Goal: Use online tool/utility: Utilize a website feature to perform a specific function

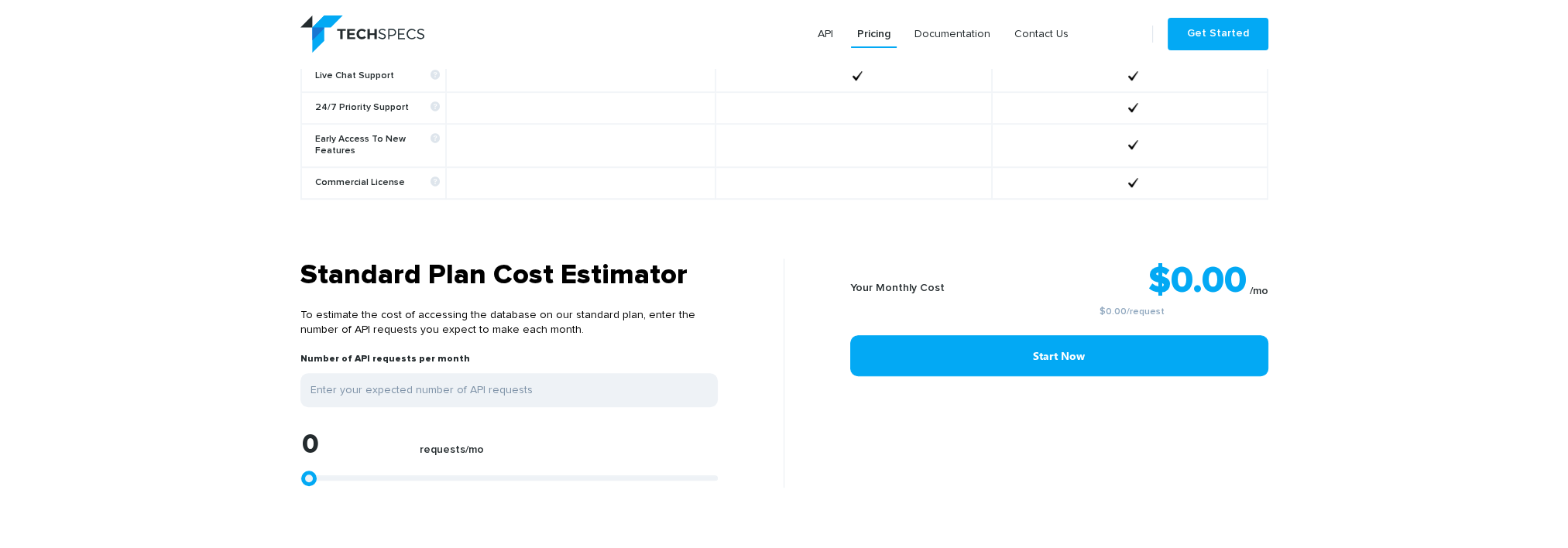
scroll to position [1315, 0]
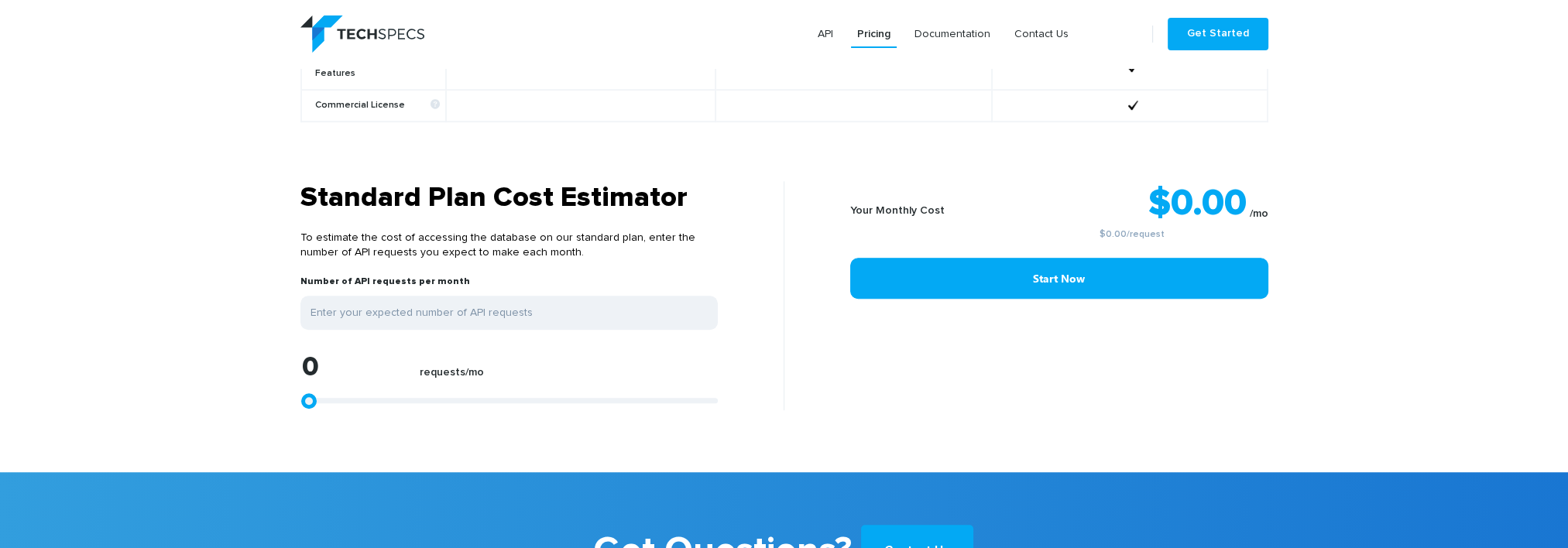
type input "1299"
type input "1855"
type input "3339"
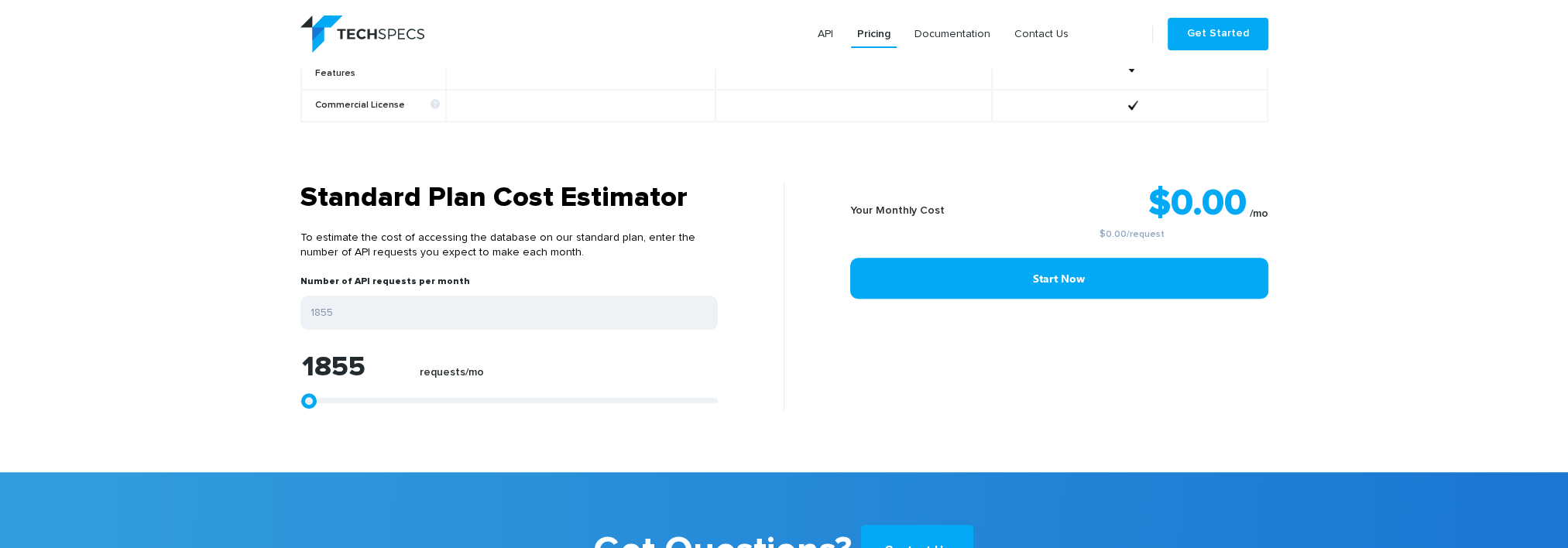
type input "3339"
type input "5751"
type input "9276"
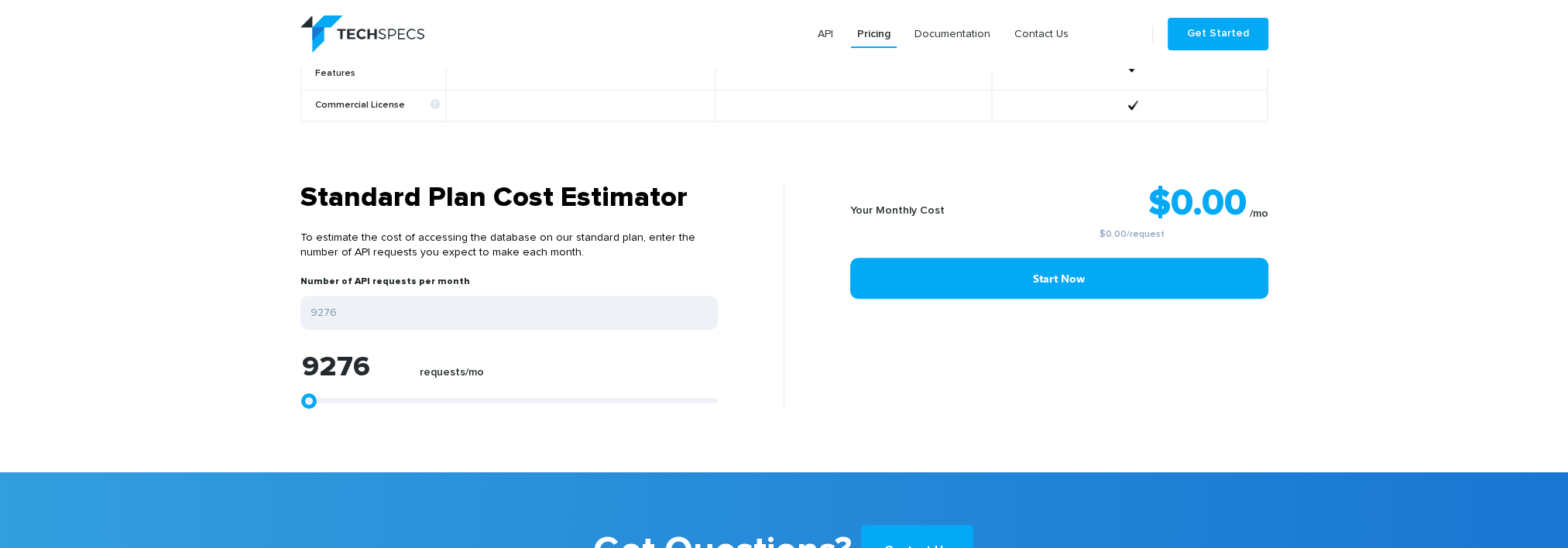
type input "13172"
type input "16883"
type input "19851"
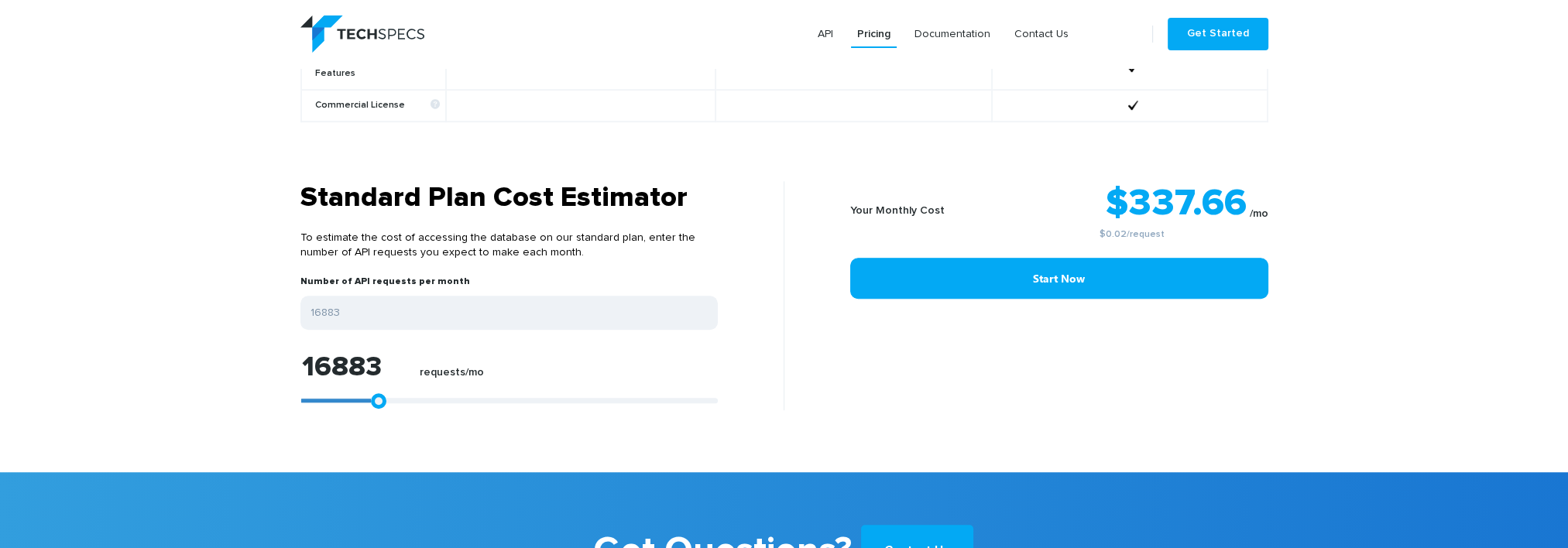
type input "19851"
type input "22449"
type input "23933"
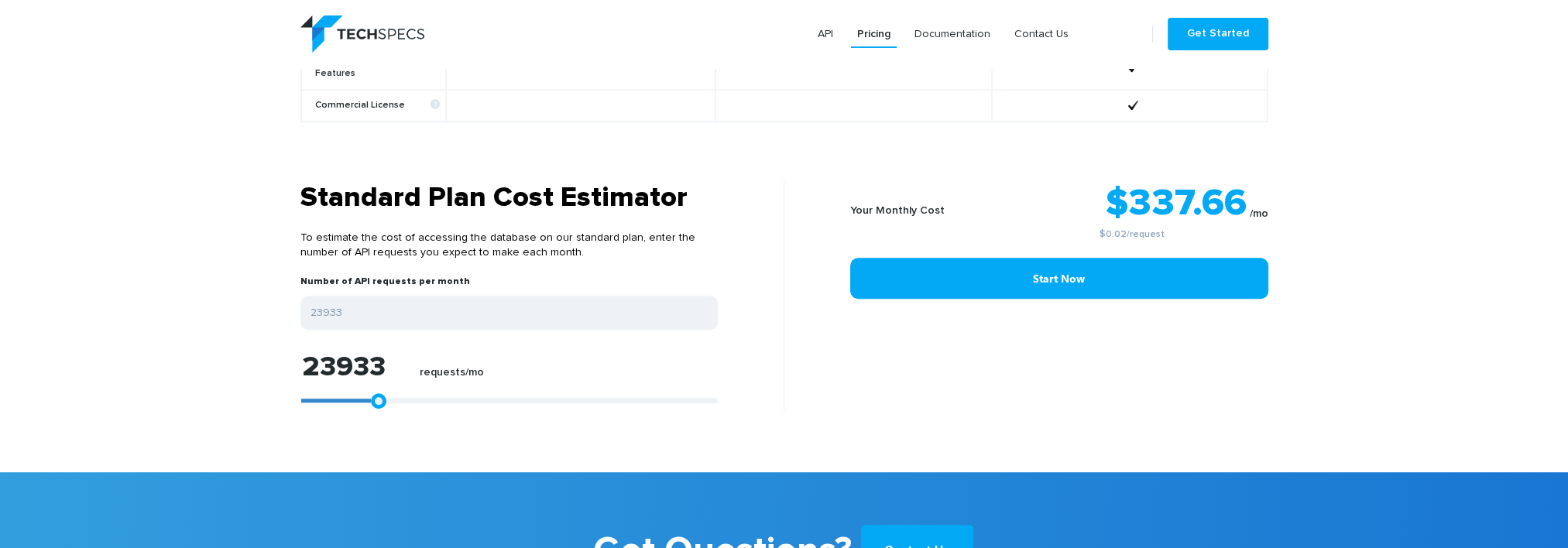
type input "24861"
type input "25603"
type input "25974"
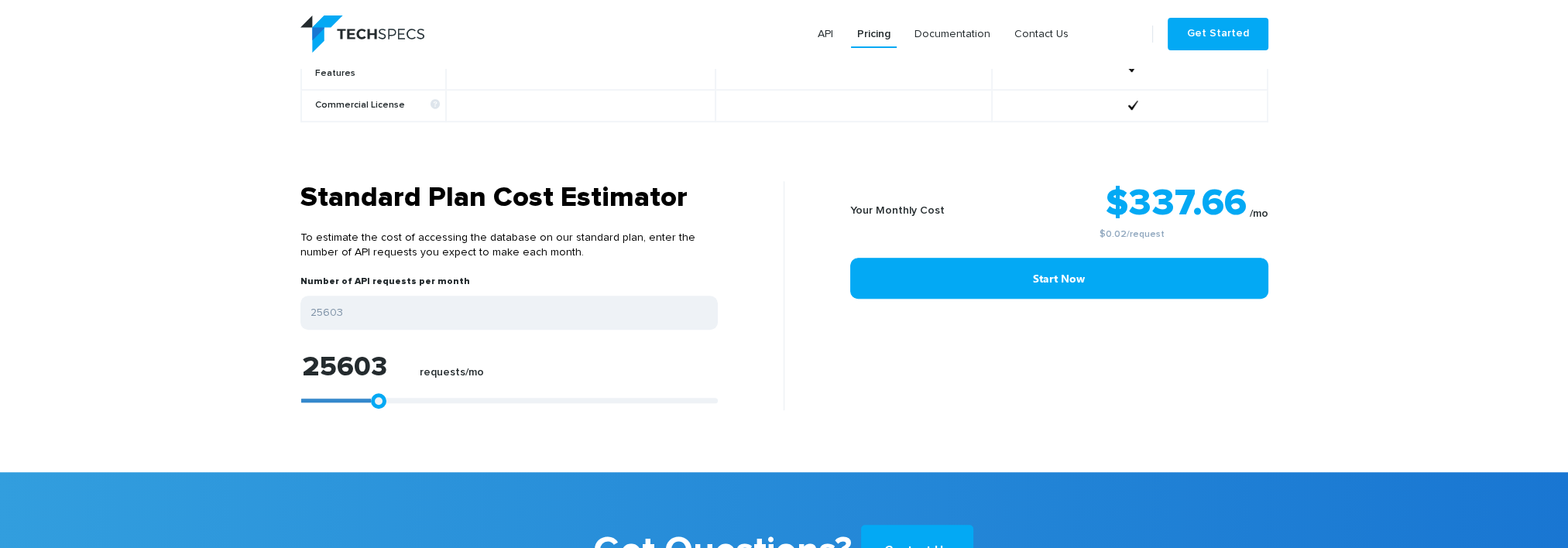
type input "25974"
type input "26345"
type input "26901"
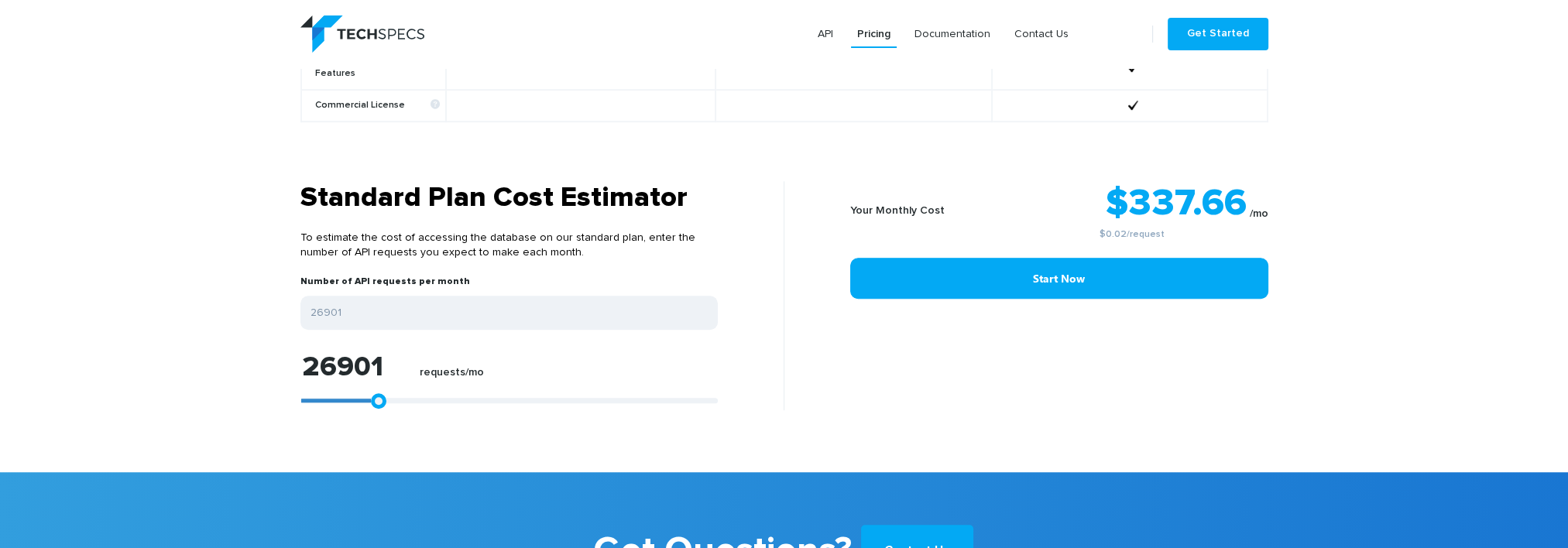
type input "27087"
type input "27272"
type input "27458"
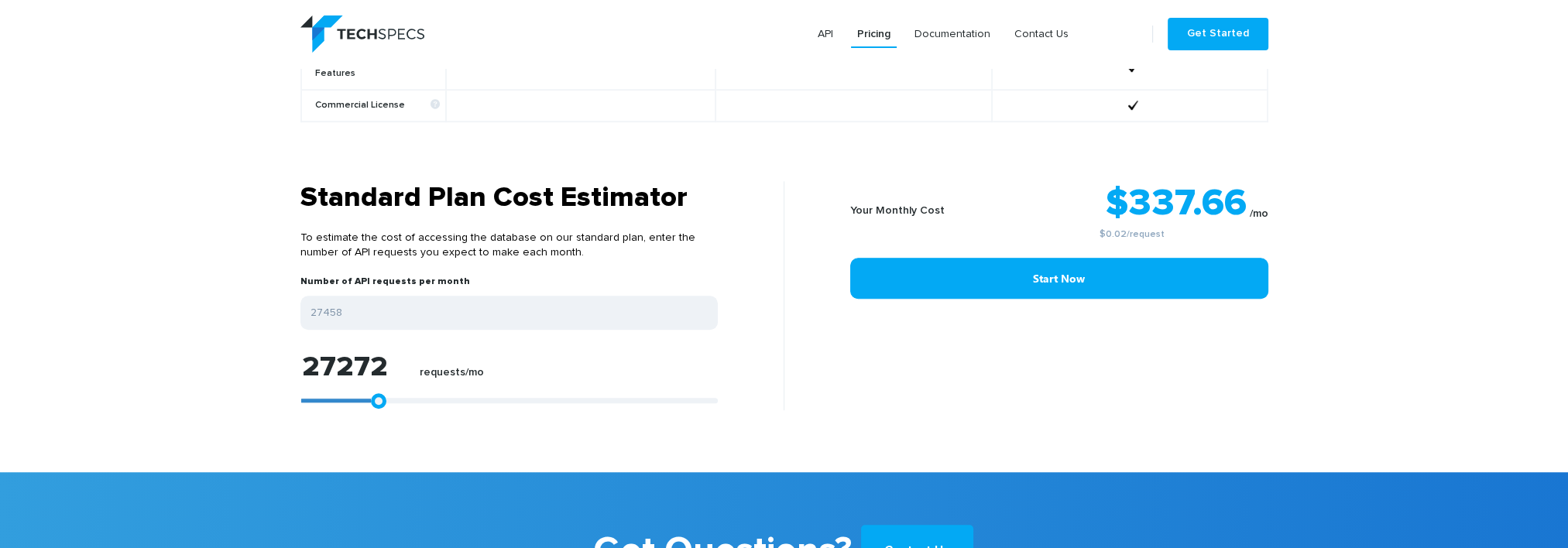
type input "27458"
type input "27087"
type input "25788"
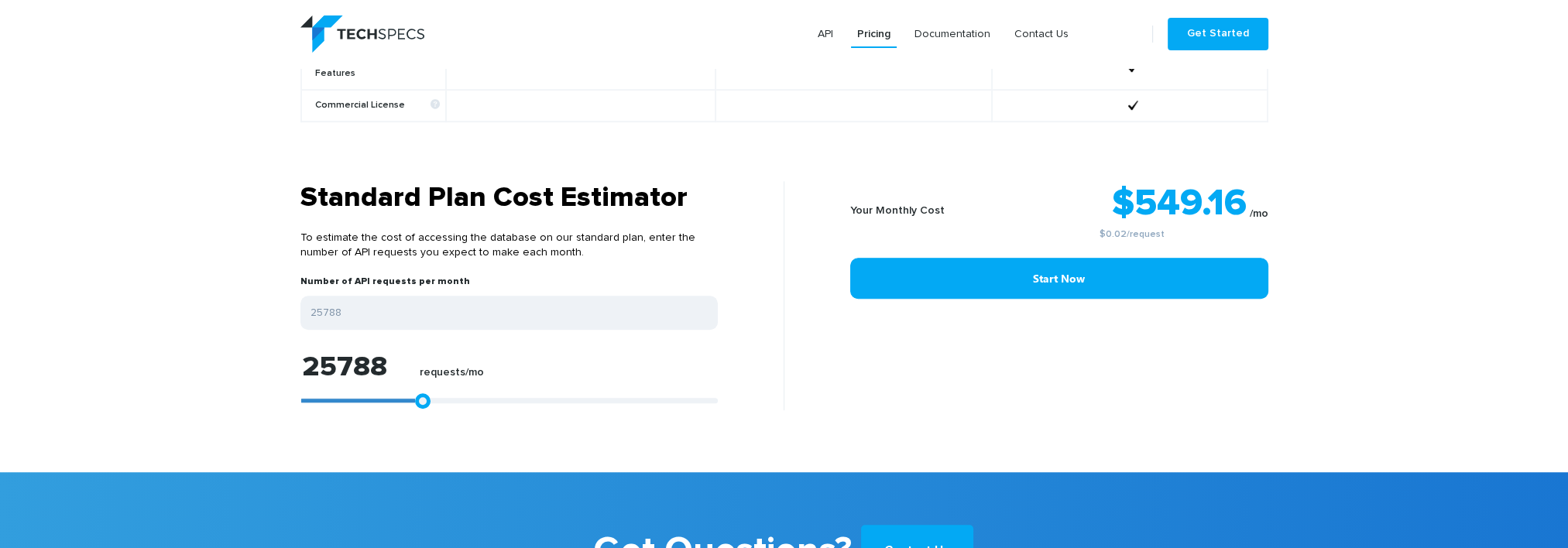
type input "24490"
type input "19666"
type input "14842"
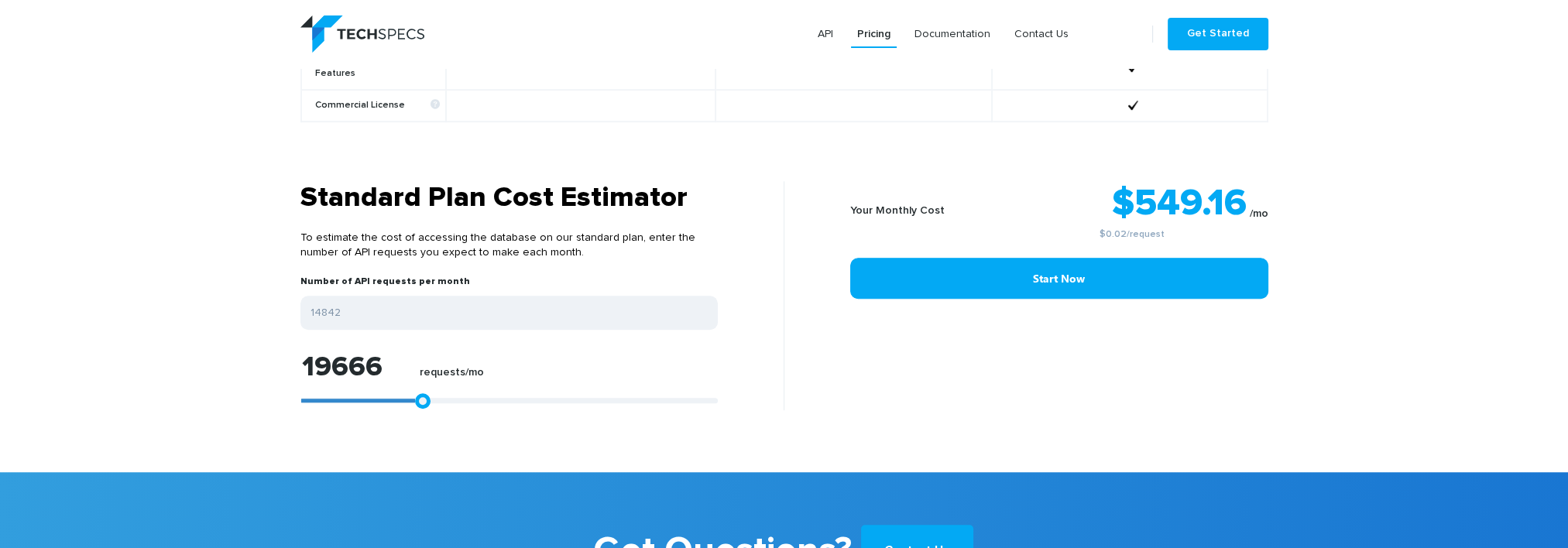
type input "14842"
type input "9647"
type input "4267"
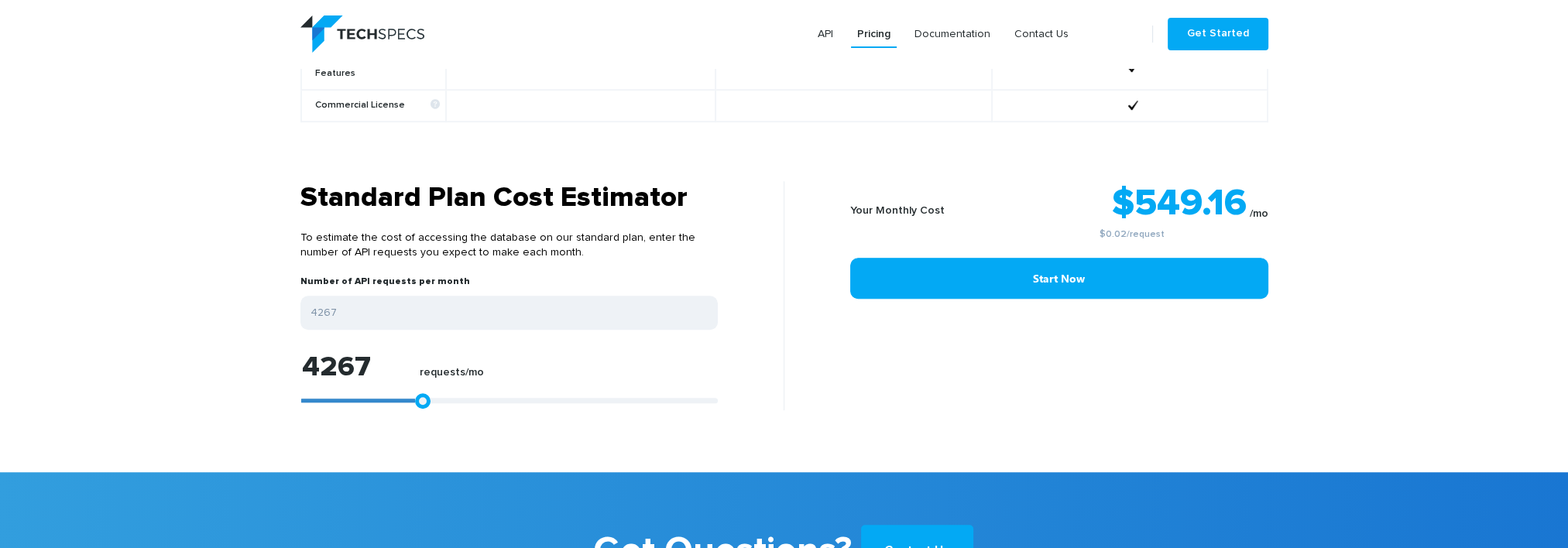
type input "0"
drag, startPoint x: 304, startPoint y: 385, endPoint x: 217, endPoint y: 375, distance: 87.6
click at [217, 375] on section "Standard Plan Cost Estimator To estimate the cost of accessing the database on …" at bounding box center [784, 327] width 1568 height 291
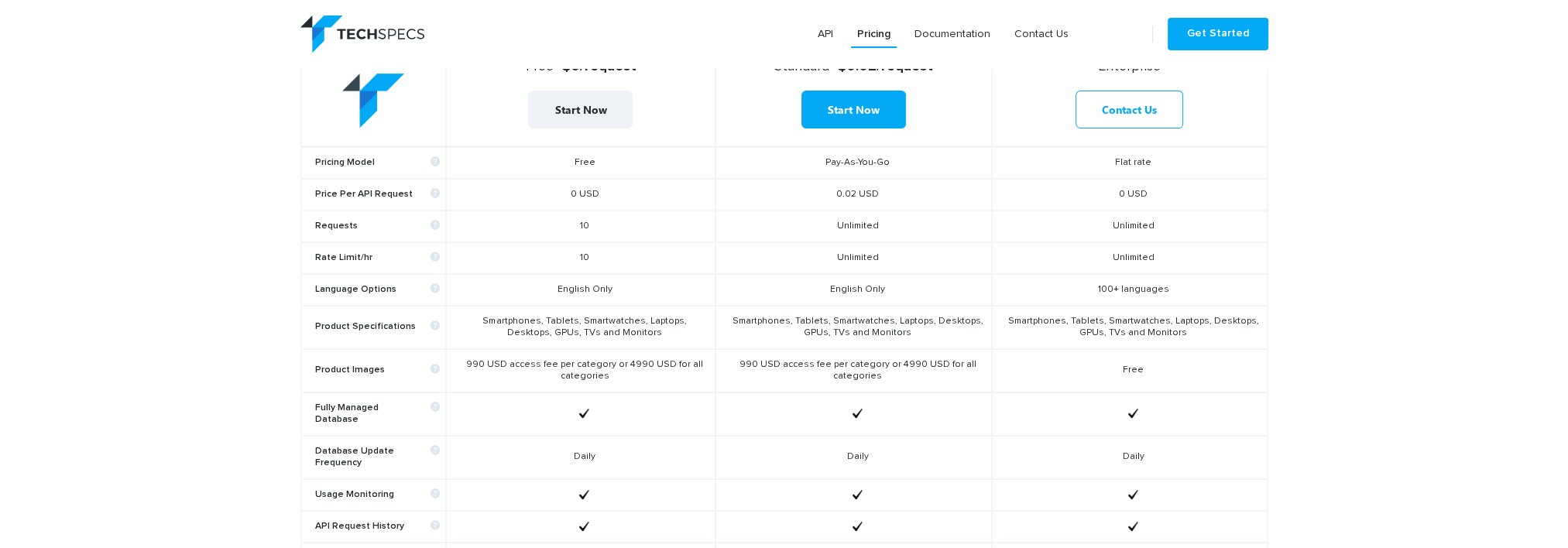
scroll to position [619, 0]
